Goal: Participate in discussion

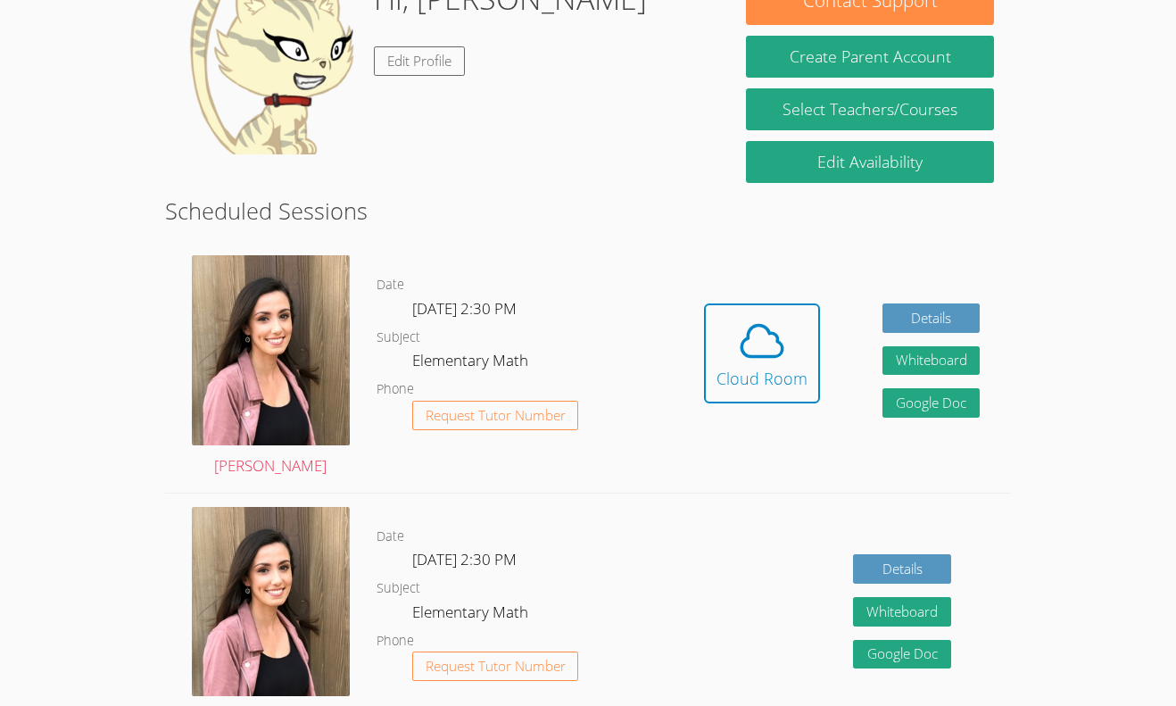
scroll to position [321, 0]
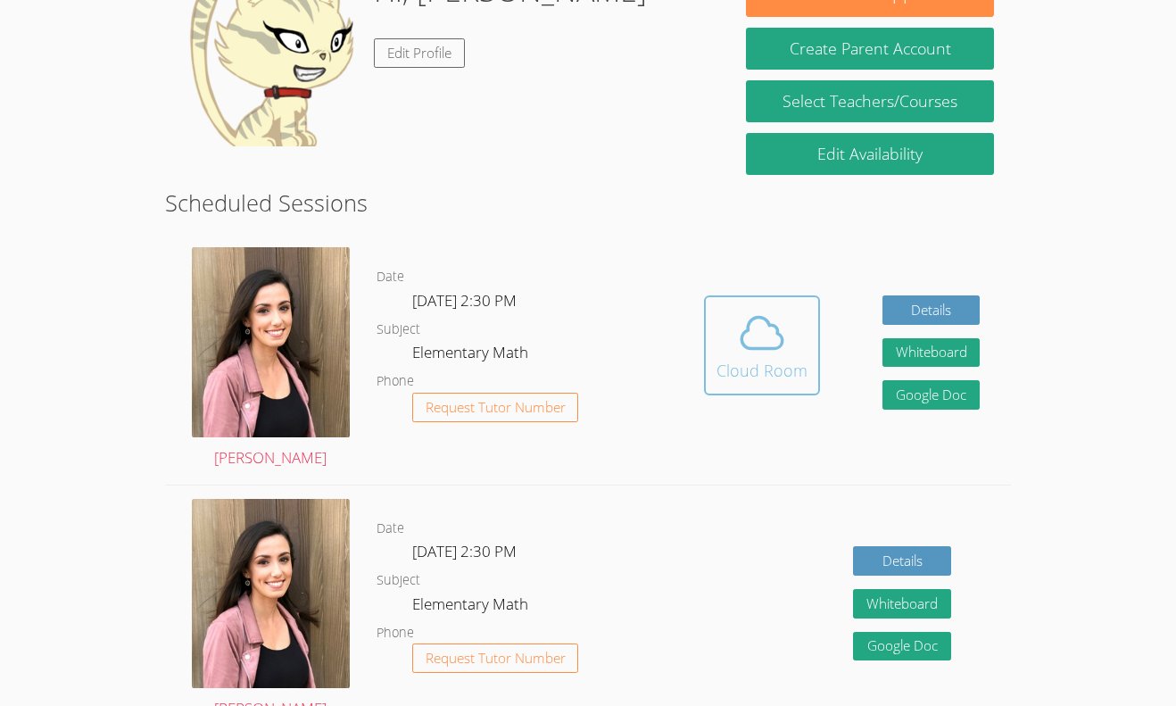
click at [749, 369] on div "Cloud Room" at bounding box center [762, 370] width 91 height 25
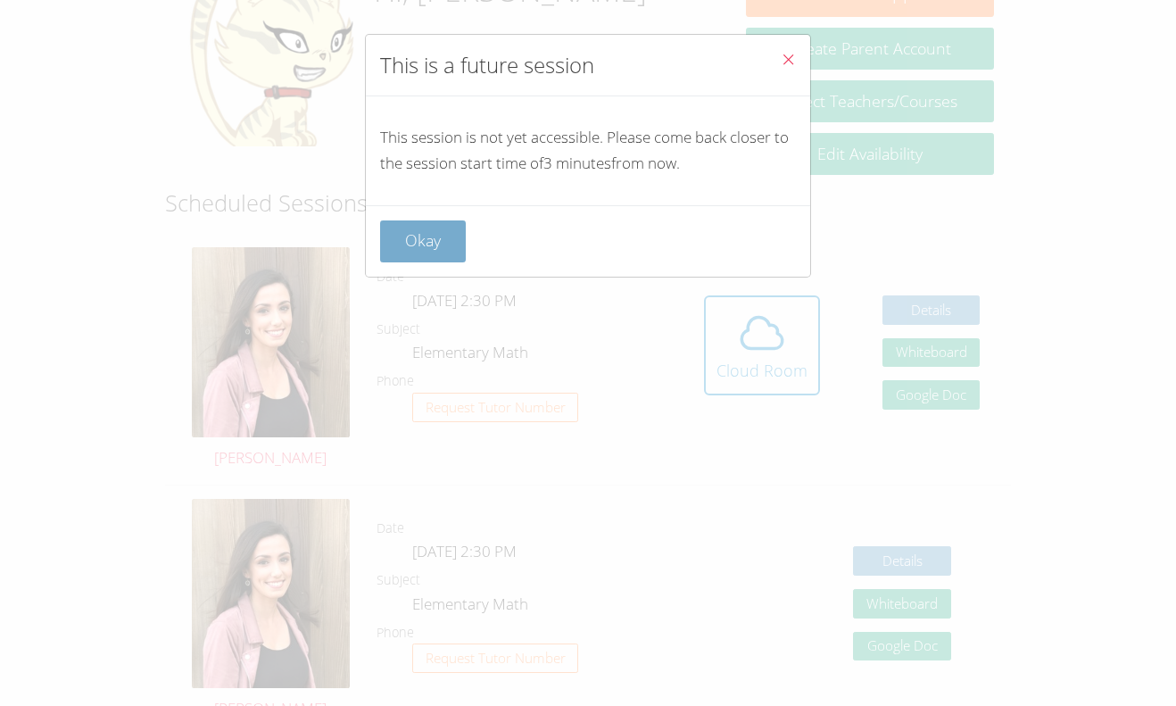
click at [445, 257] on button "Okay" at bounding box center [423, 241] width 86 height 42
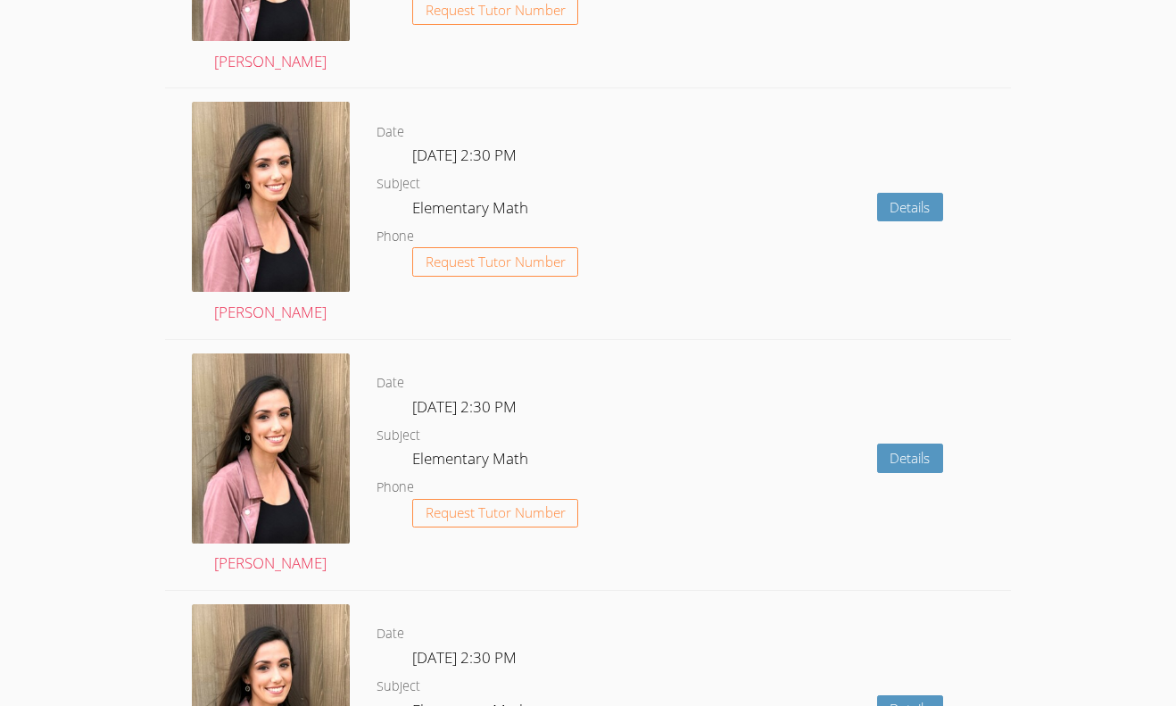
scroll to position [0, 0]
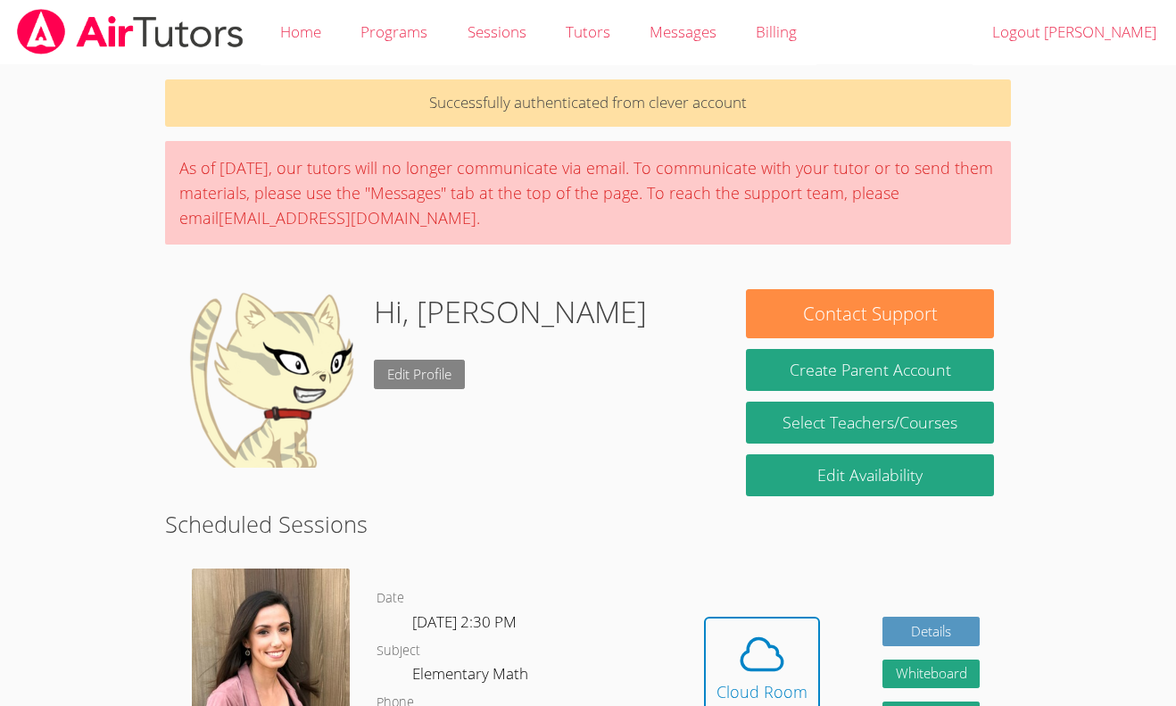
click at [407, 376] on link "Edit Profile" at bounding box center [419, 374] width 91 height 29
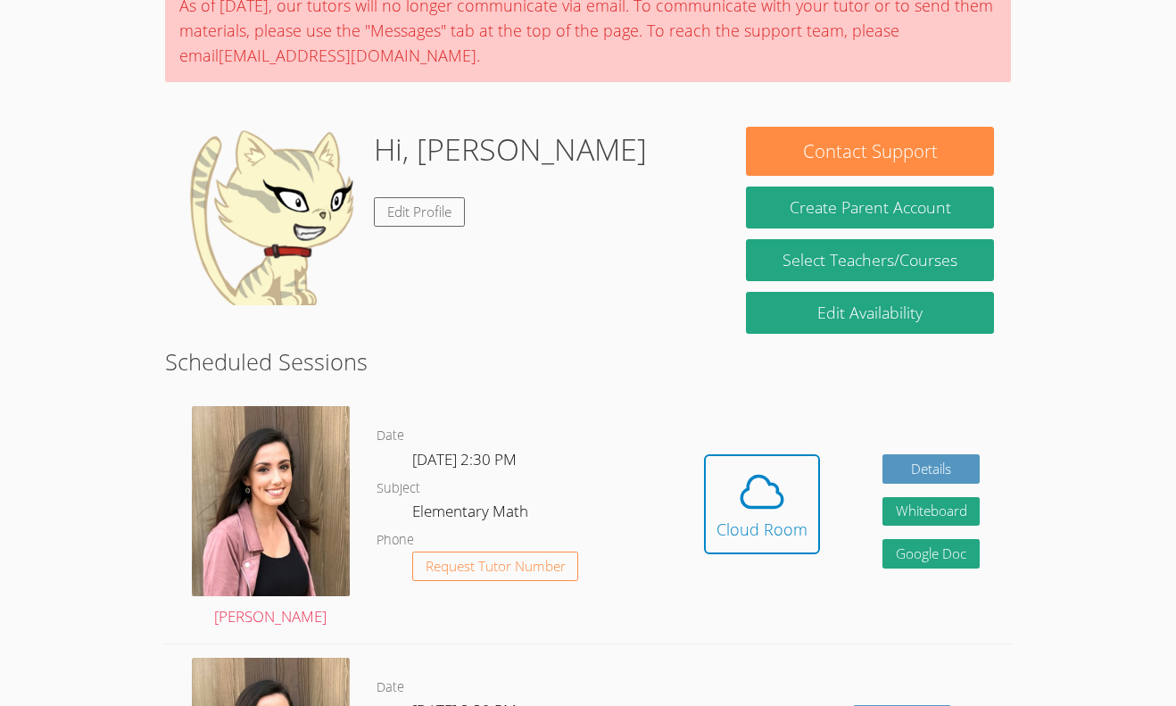
scroll to position [161, 0]
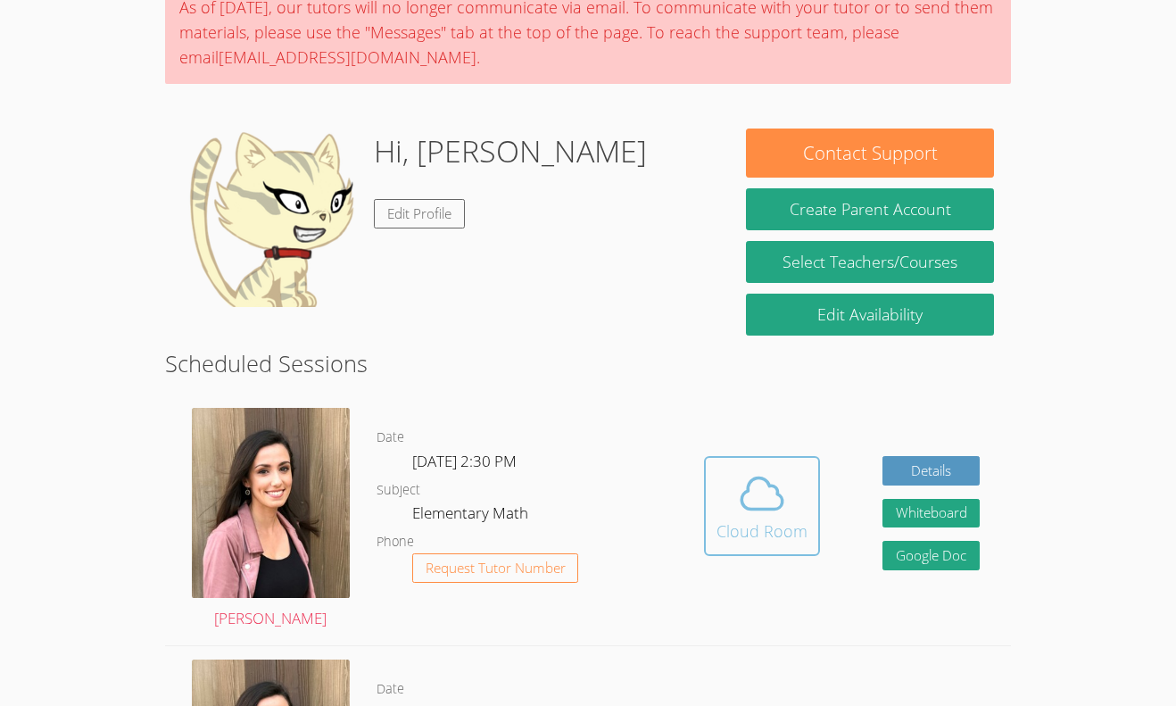
click at [758, 533] on div "Cloud Room" at bounding box center [762, 531] width 91 height 25
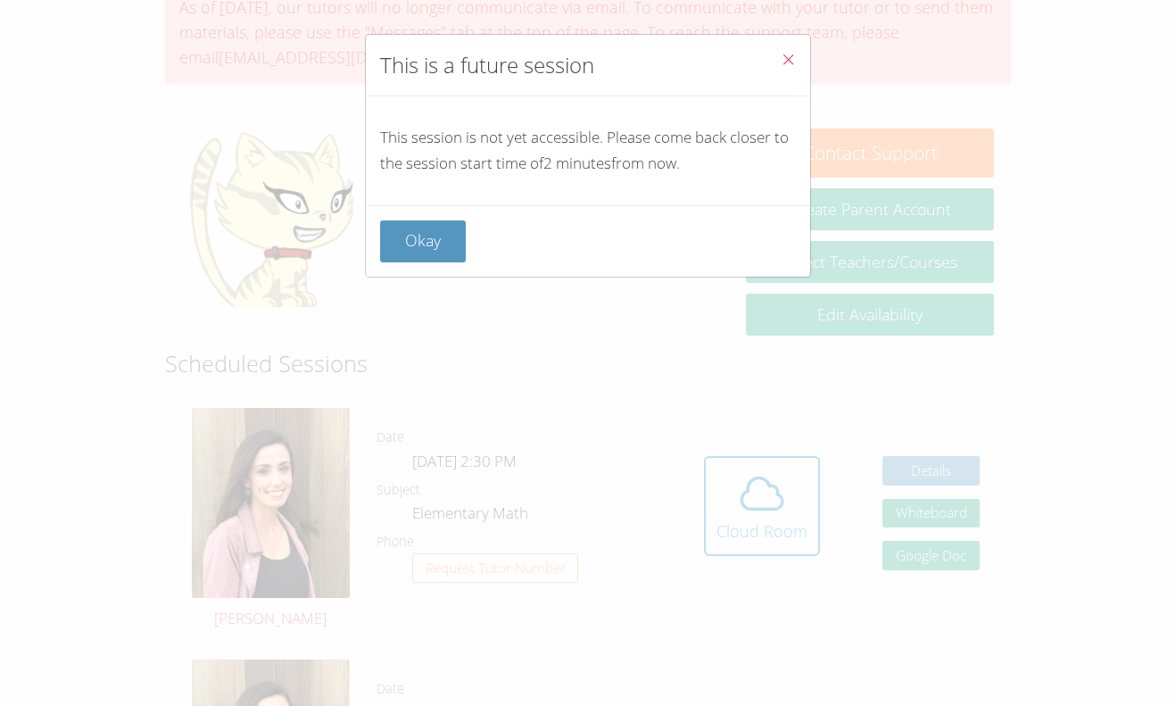
click at [786, 70] on span "Close" at bounding box center [788, 61] width 15 height 21
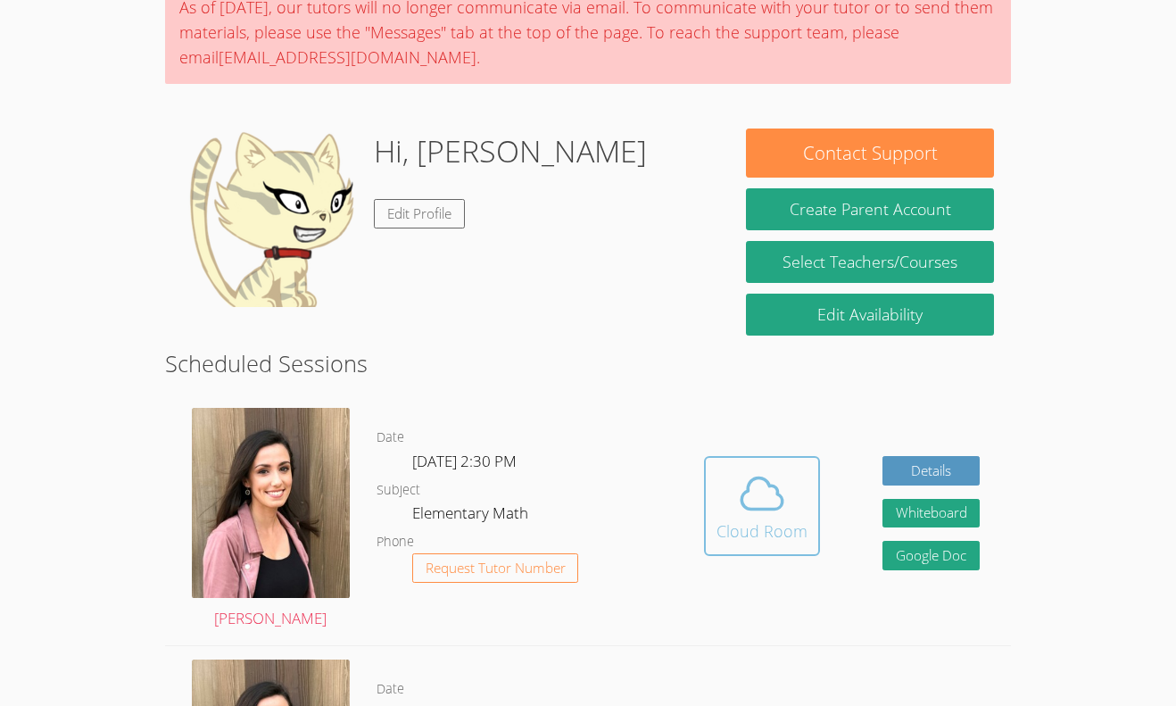
click at [799, 505] on span at bounding box center [762, 494] width 91 height 50
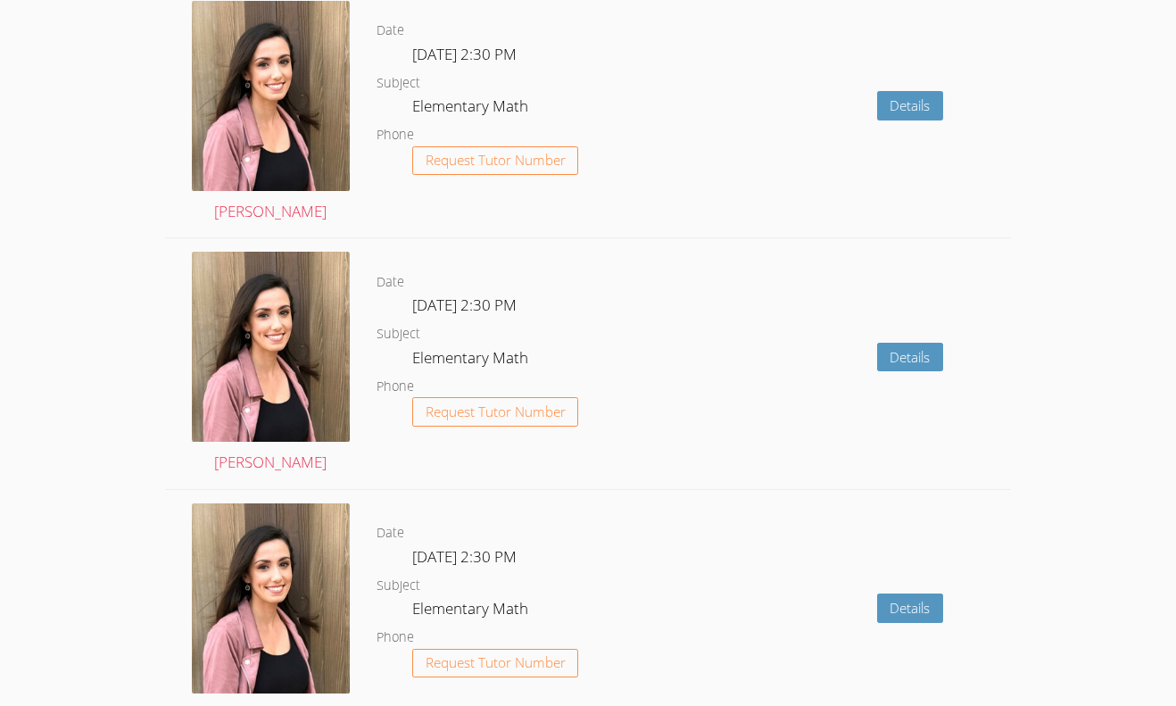
scroll to position [1569, 0]
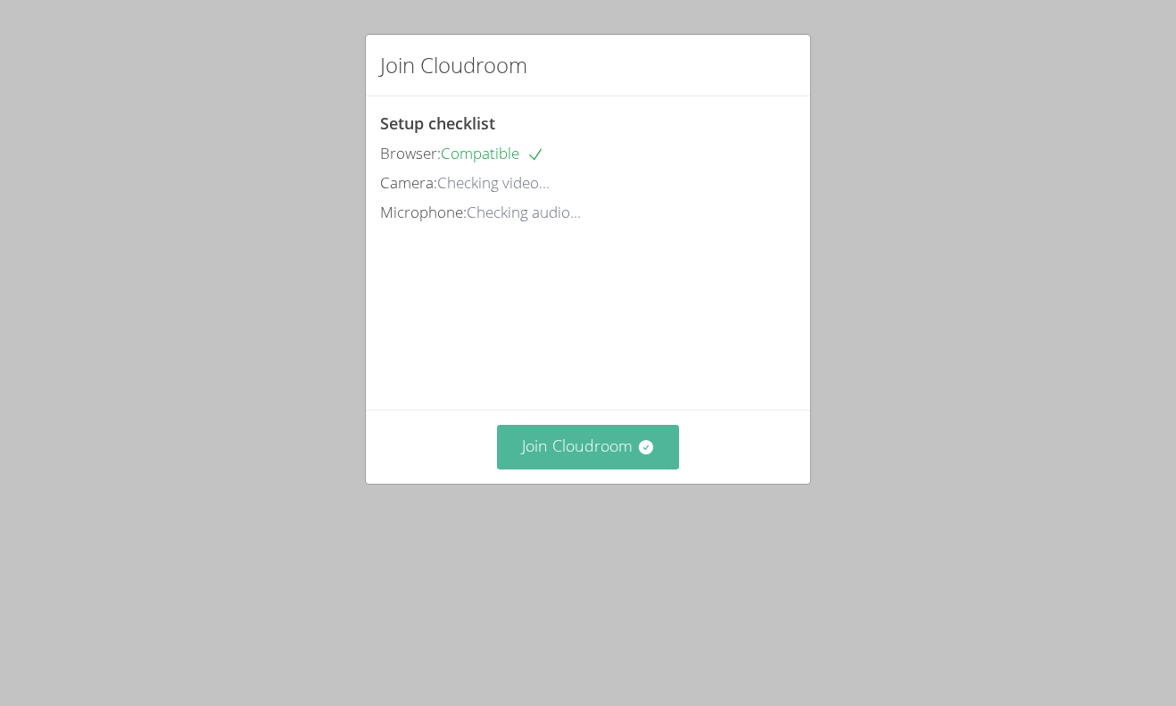
click at [598, 469] on button "Join Cloudroom" at bounding box center [588, 447] width 183 height 44
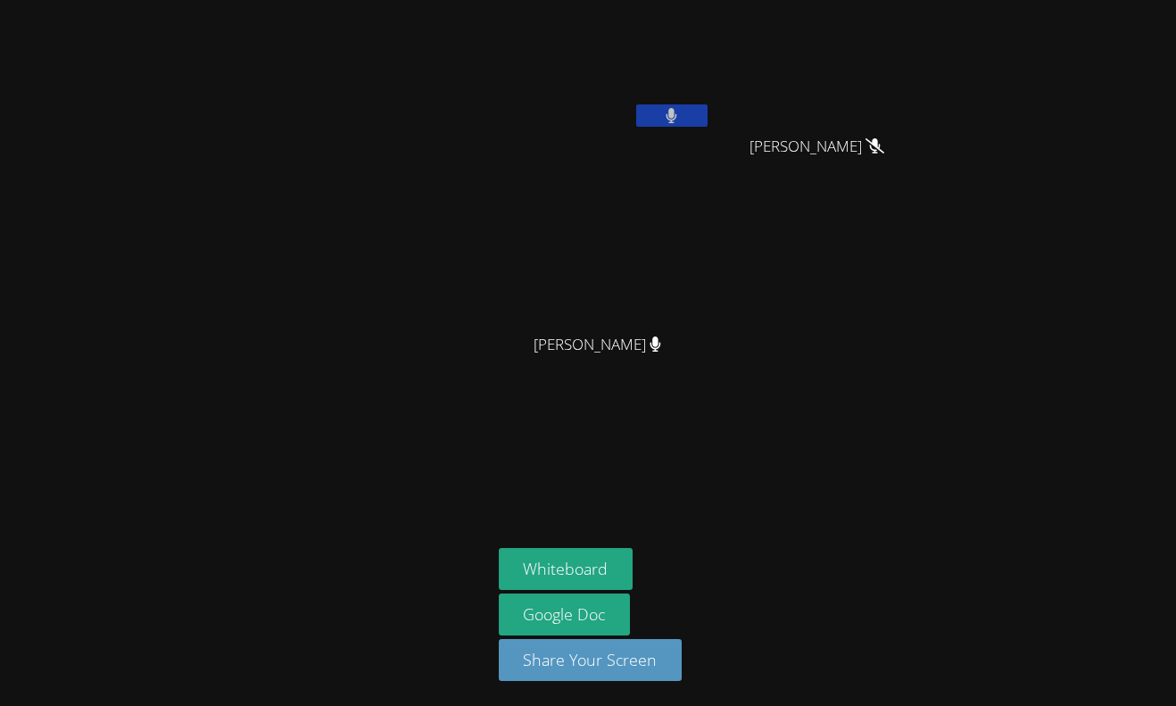
click at [683, 120] on button at bounding box center [671, 115] width 71 height 22
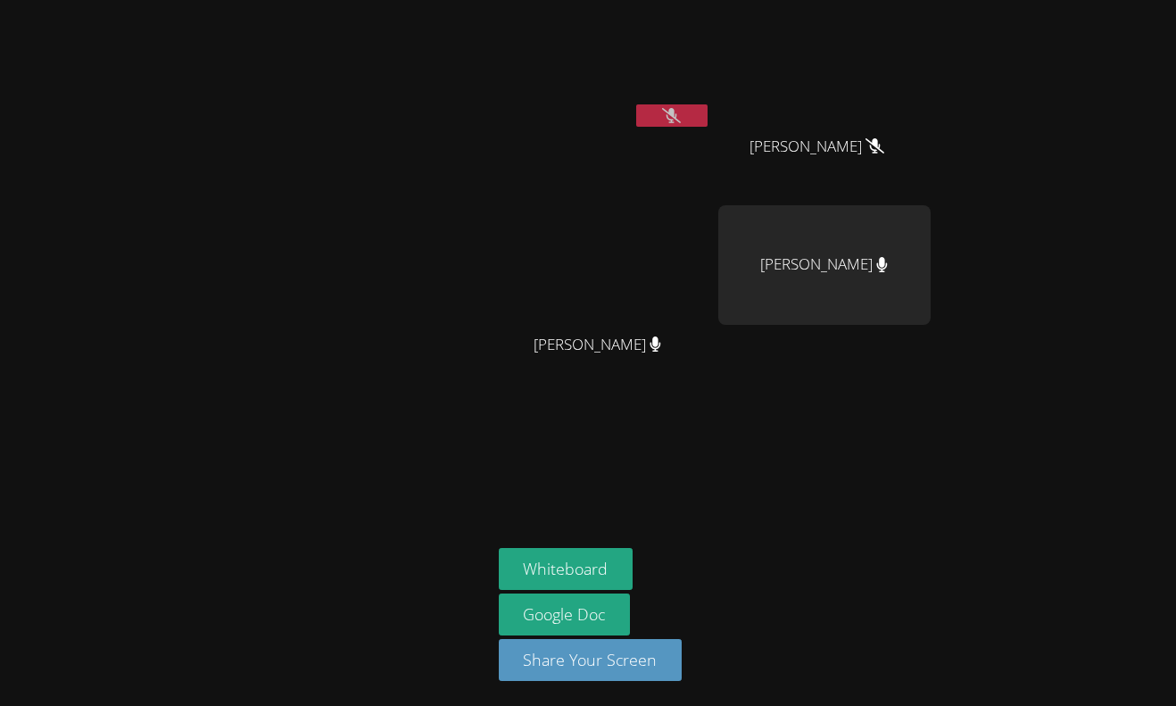
click at [1027, 260] on div "[PERSON_NAME] [PERSON_NAME] [PERSON_NAME] [PERSON_NAME] [PERSON_NAME] [PERSON_N…" at bounding box center [588, 353] width 1176 height 706
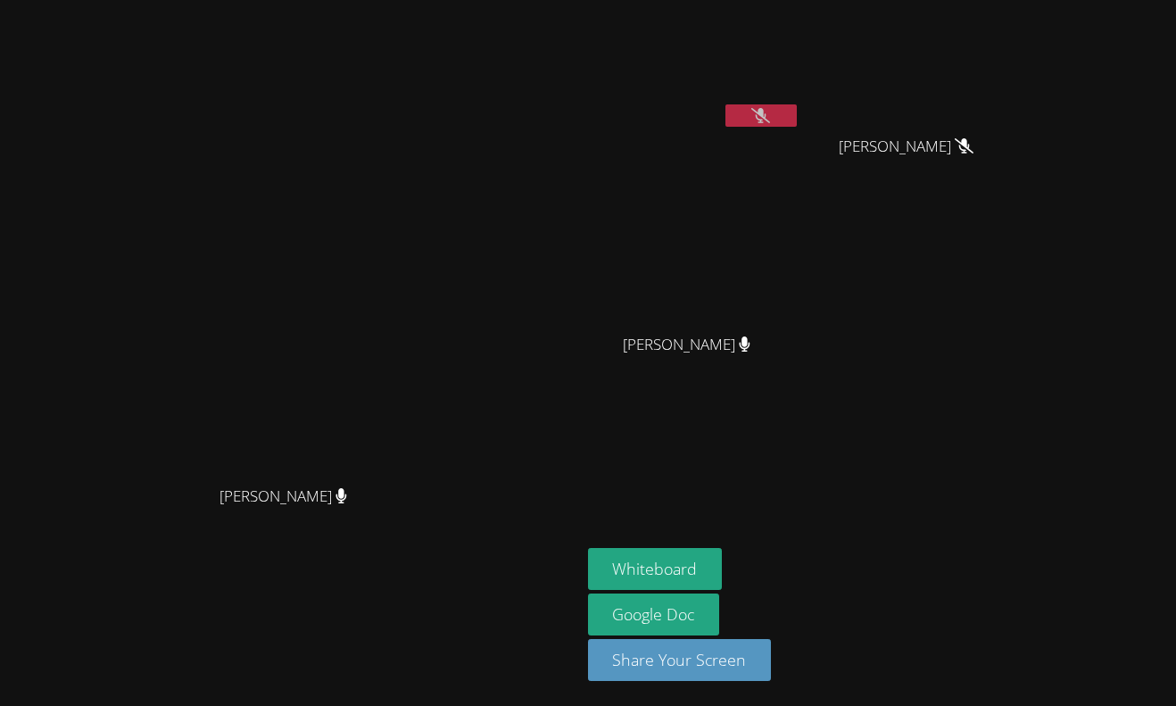
click at [797, 112] on button at bounding box center [761, 115] width 71 height 22
click at [797, 111] on button at bounding box center [761, 115] width 71 height 22
click at [797, 120] on button at bounding box center [761, 115] width 71 height 22
click at [723, 562] on button "Whiteboard" at bounding box center [655, 569] width 135 height 42
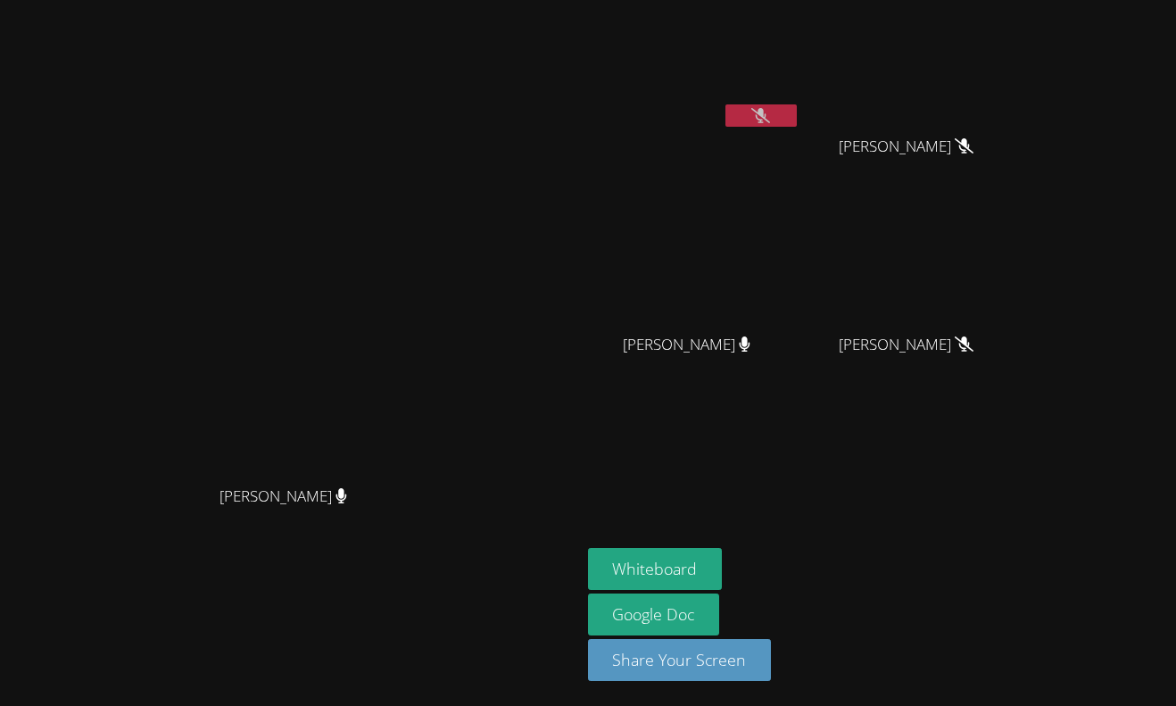
click at [770, 109] on icon at bounding box center [760, 115] width 19 height 15
click at [801, 97] on div "[PERSON_NAME]" at bounding box center [694, 71] width 212 height 128
click at [767, 110] on icon at bounding box center [761, 115] width 11 height 15
click at [797, 112] on button at bounding box center [761, 115] width 71 height 22
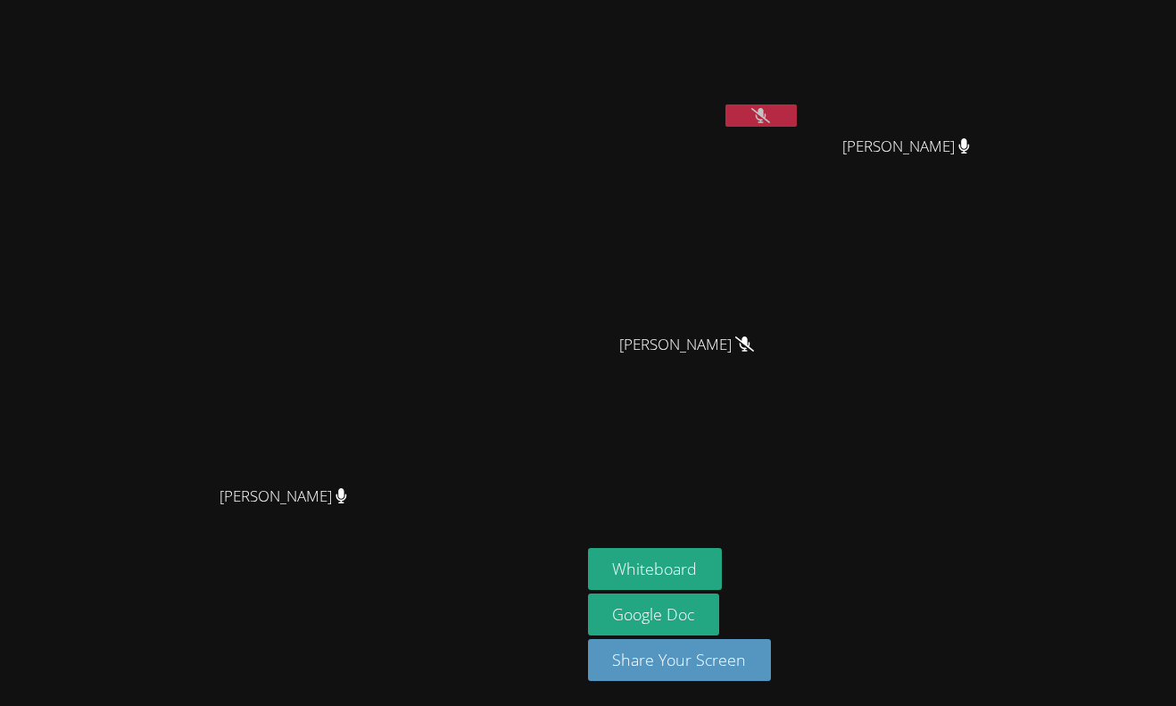
click at [797, 121] on button at bounding box center [761, 115] width 71 height 22
click at [797, 109] on button at bounding box center [761, 115] width 71 height 22
click at [770, 113] on icon at bounding box center [760, 115] width 19 height 15
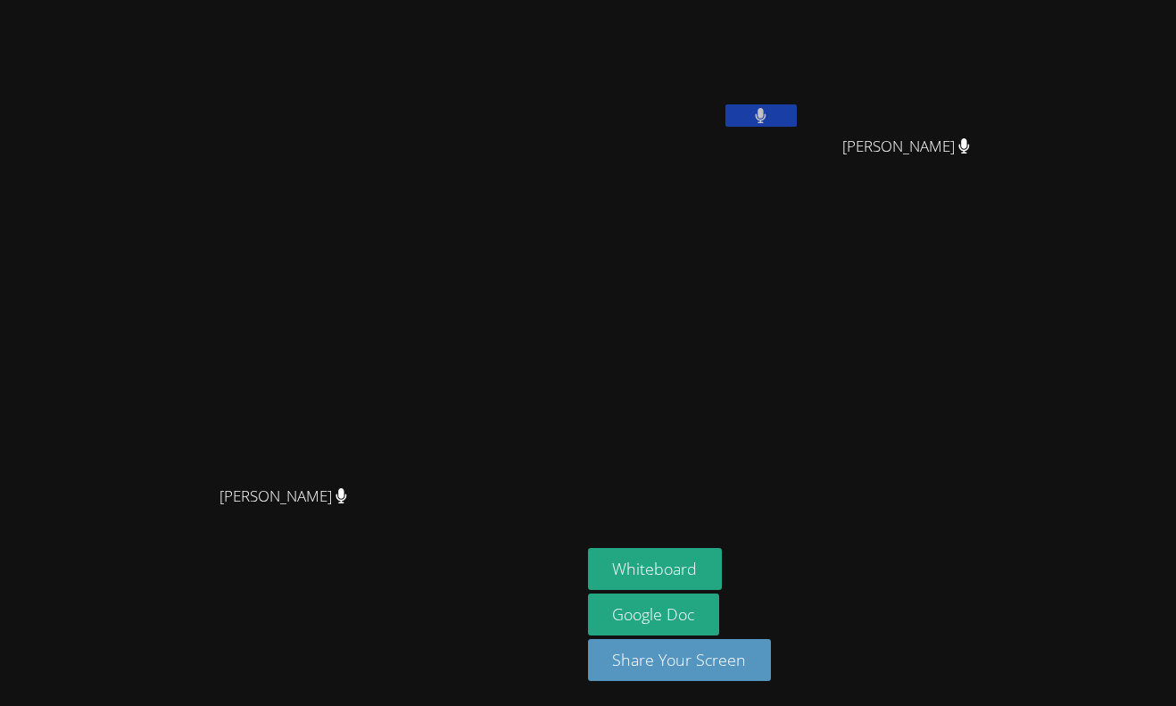
click at [797, 123] on button at bounding box center [761, 115] width 71 height 22
click at [797, 117] on button at bounding box center [761, 115] width 71 height 22
click at [797, 107] on button at bounding box center [761, 115] width 71 height 22
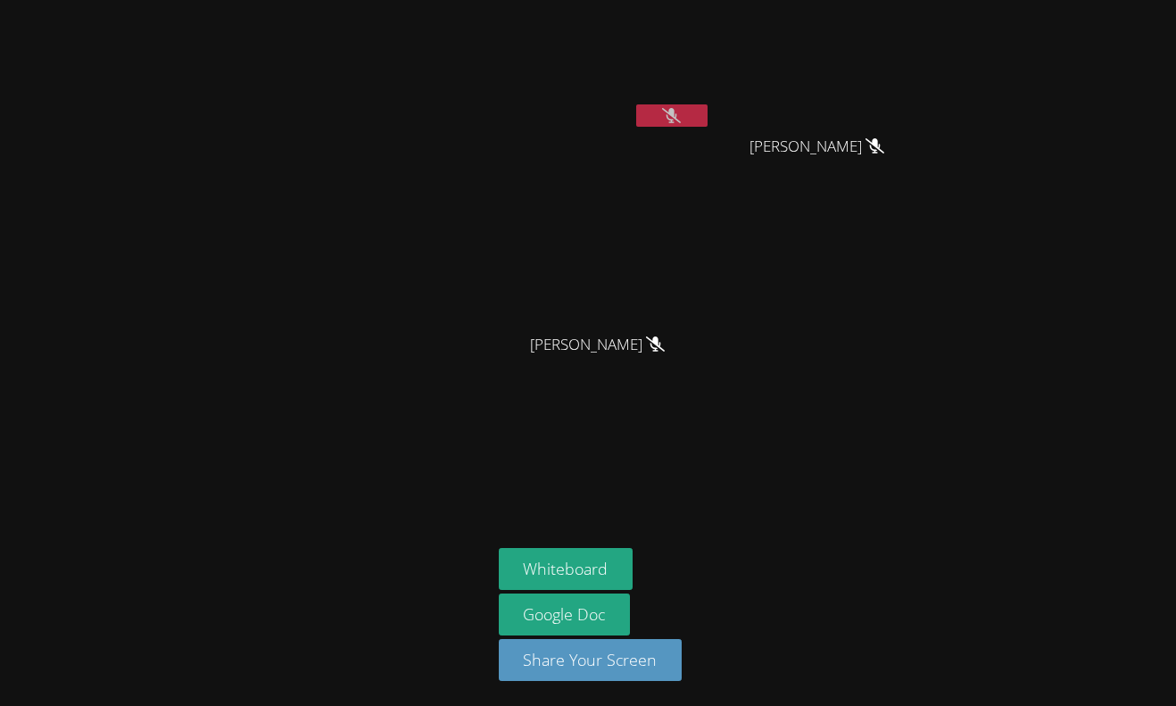
click at [679, 126] on button at bounding box center [671, 115] width 71 height 22
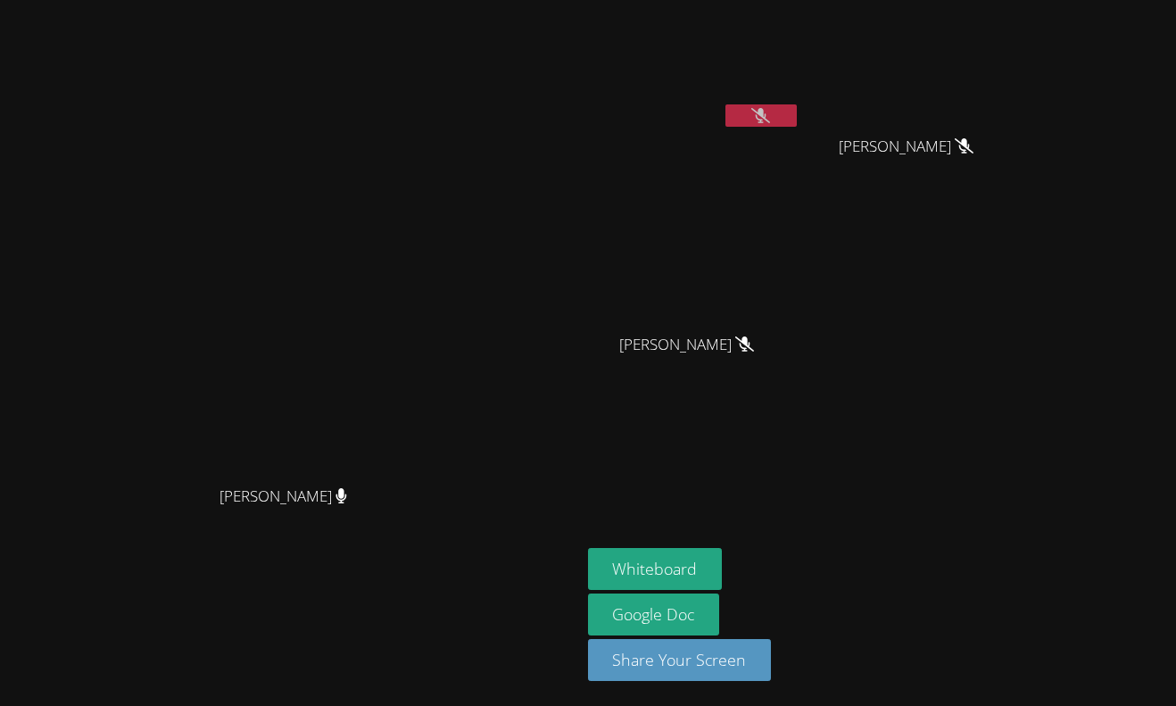
click at [780, 104] on button at bounding box center [761, 115] width 71 height 22
click at [797, 118] on button at bounding box center [761, 115] width 71 height 22
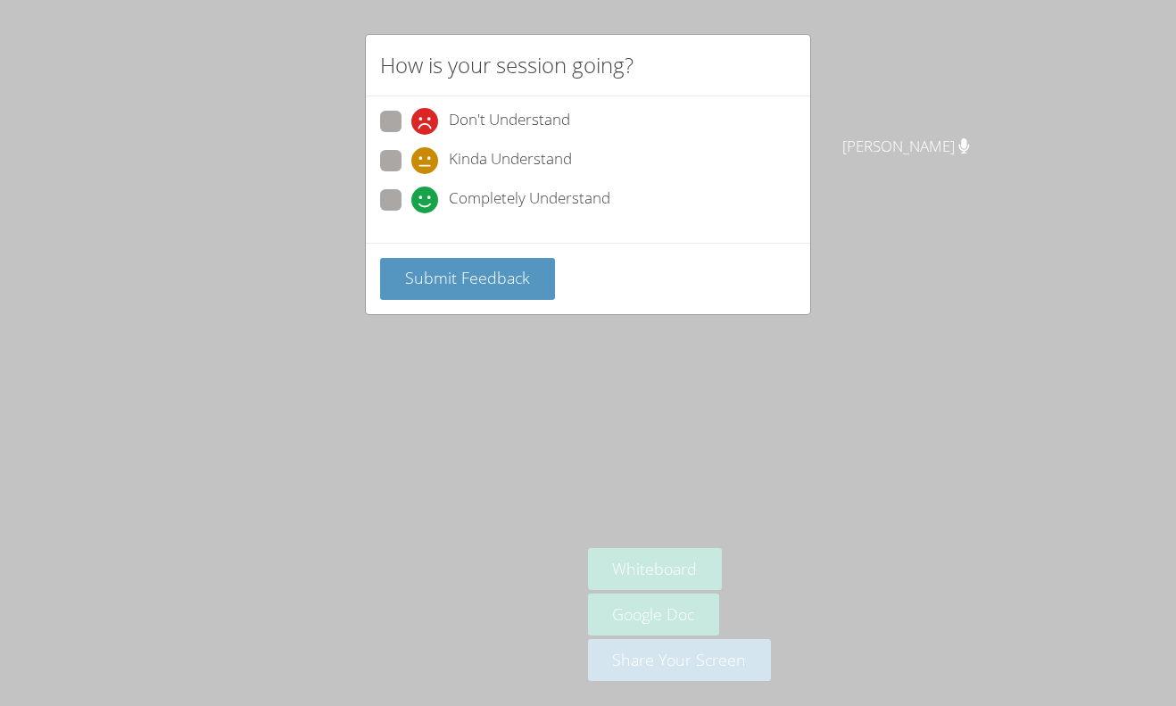
click at [454, 195] on span "Completely Understand" at bounding box center [530, 200] width 162 height 27
click at [427, 195] on input "Completely Understand" at bounding box center [418, 196] width 15 height 15
radio input "true"
click at [489, 275] on span "Submit Feedback" at bounding box center [467, 277] width 125 height 21
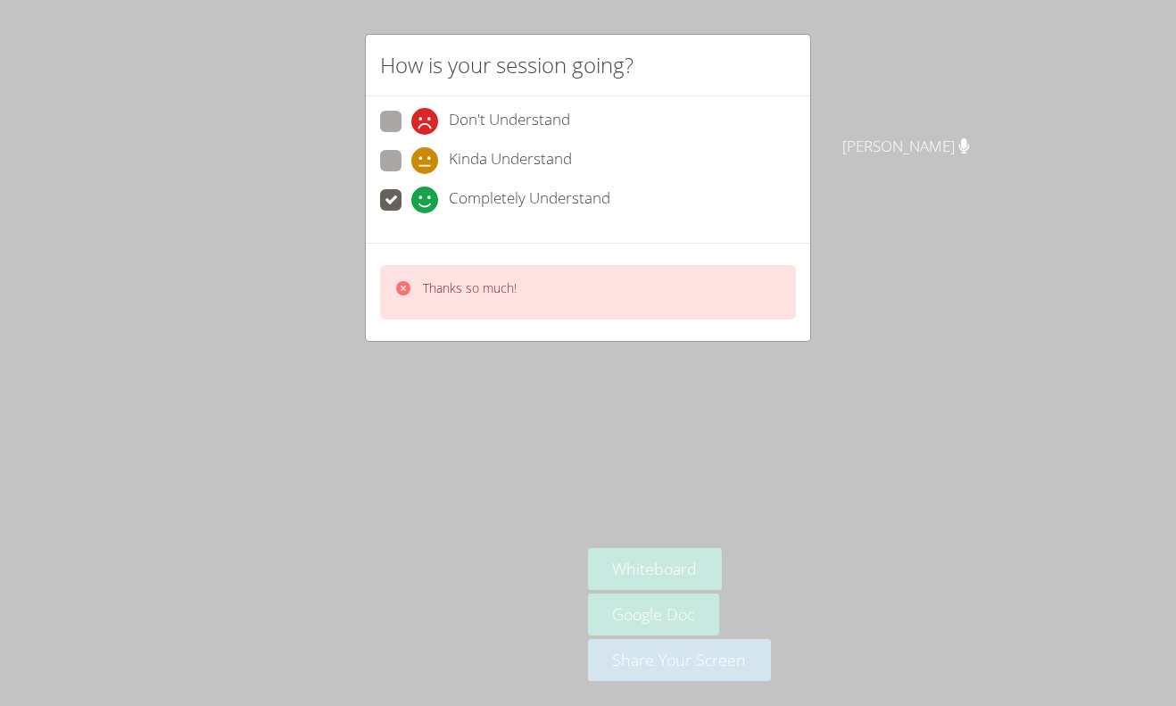
click at [556, 324] on div "Thanks so much!" at bounding box center [588, 292] width 444 height 98
click at [676, 367] on div "How is your session going? Don't Understand Kinda Understand Completely Underst…" at bounding box center [588, 353] width 1176 height 706
click at [640, 293] on div "Thanks so much!" at bounding box center [588, 292] width 416 height 54
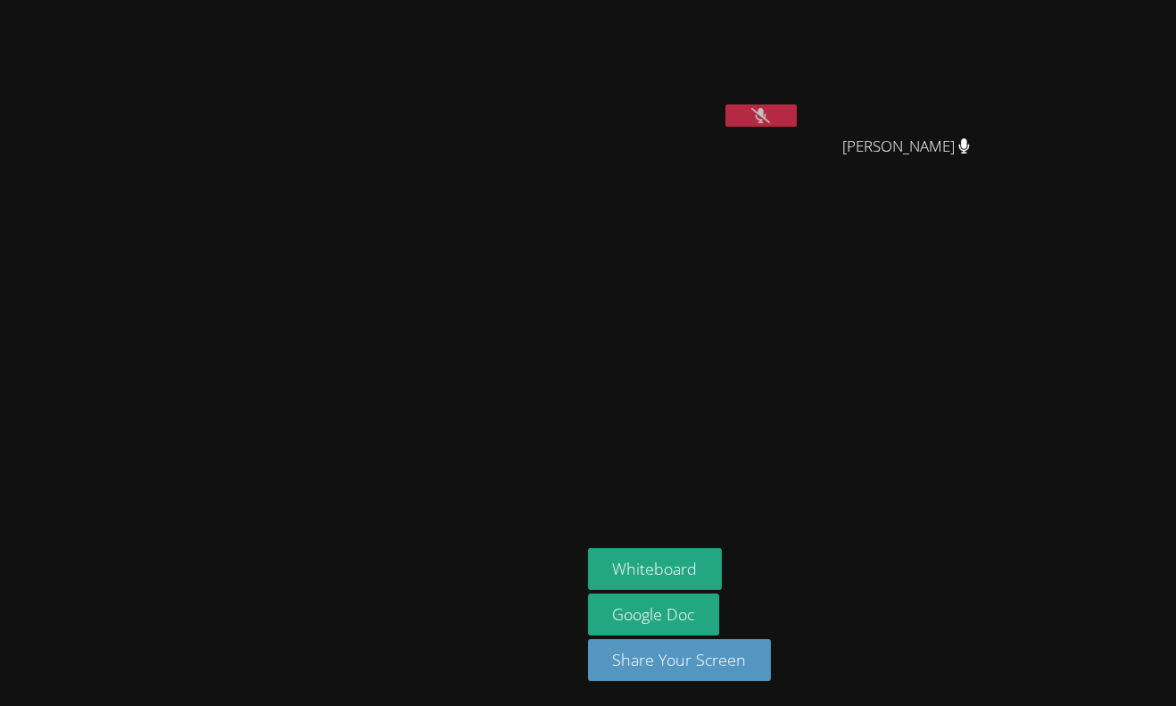
click at [770, 114] on icon at bounding box center [760, 115] width 19 height 15
click at [797, 124] on button at bounding box center [761, 115] width 71 height 22
click at [797, 109] on button at bounding box center [761, 115] width 71 height 22
